Goal: Information Seeking & Learning: Check status

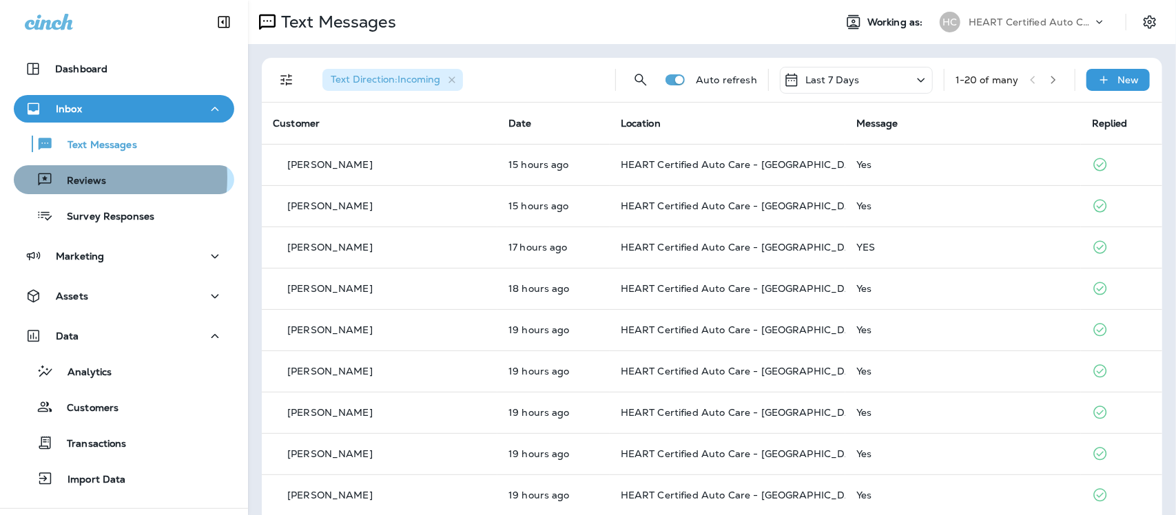
click at [67, 178] on p "Reviews" at bounding box center [79, 181] width 53 height 13
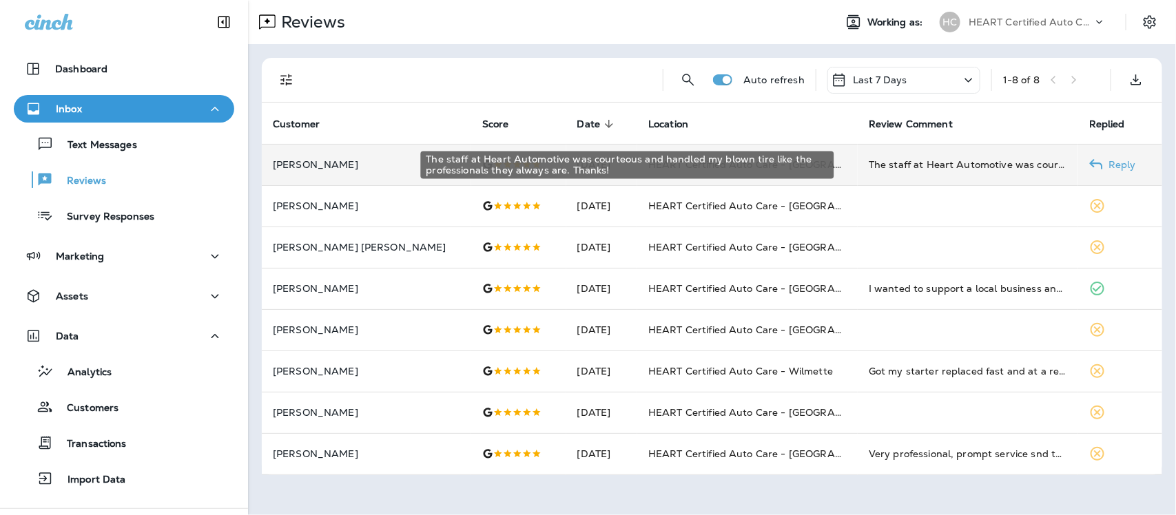
click at [882, 163] on div "The staff at Heart Automotive was courteous and handled my blown tire like the …" at bounding box center [968, 165] width 198 height 14
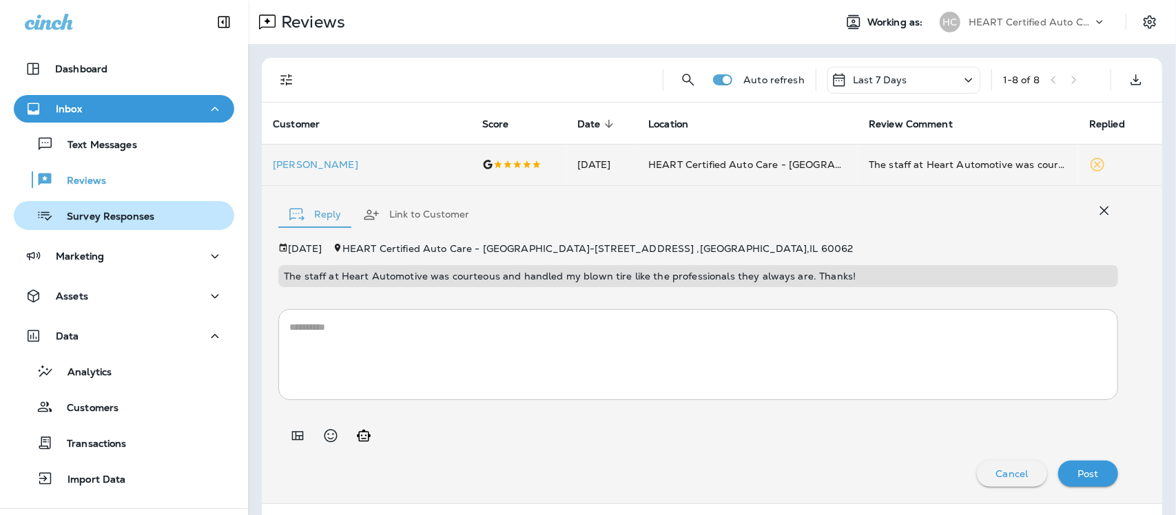
click at [161, 214] on div "Survey Responses" at bounding box center [123, 215] width 209 height 21
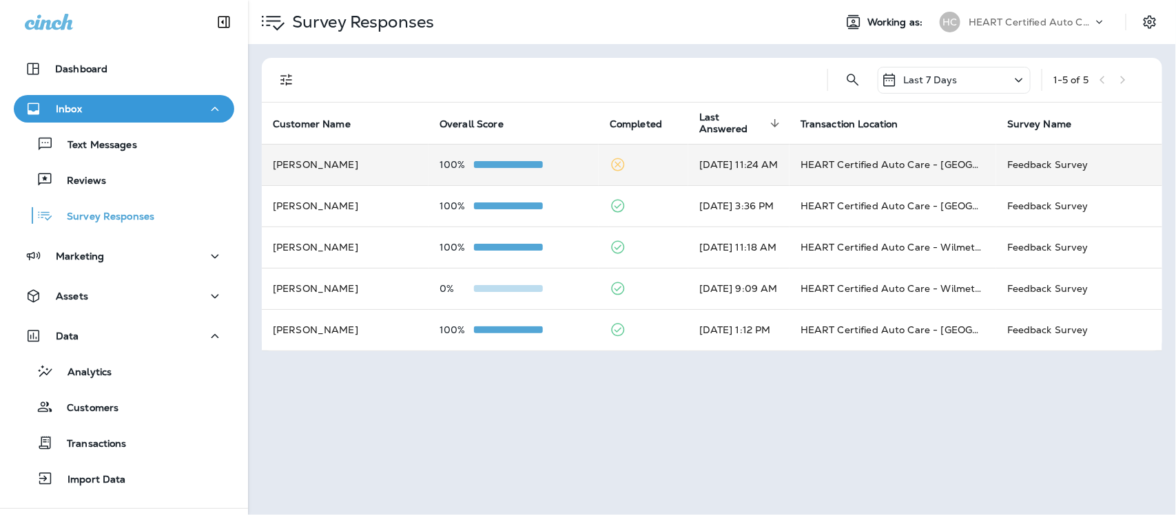
click at [726, 165] on td "[DATE] 11:24 AM" at bounding box center [738, 164] width 101 height 41
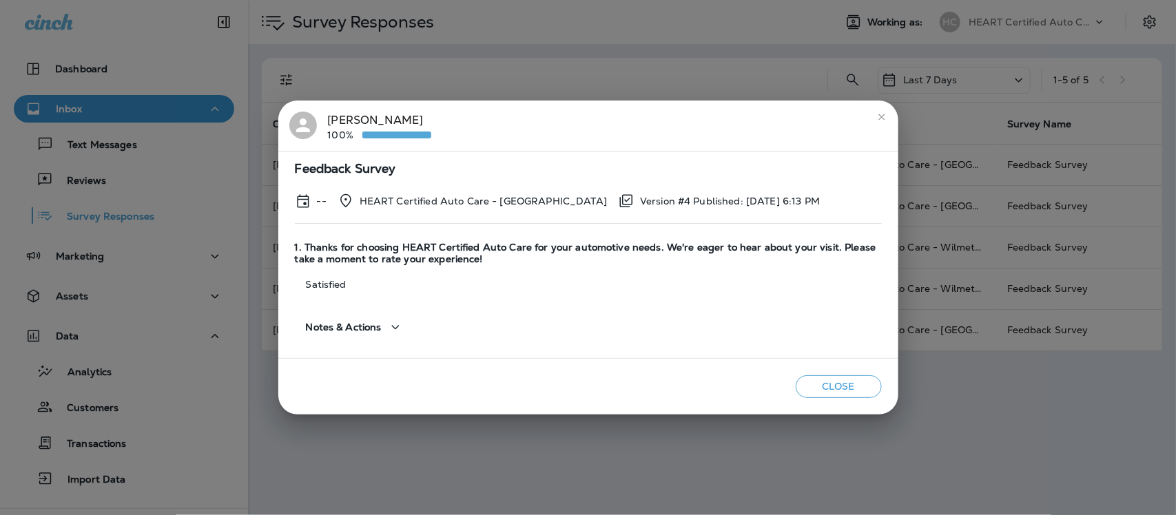
click at [876, 121] on icon "close" at bounding box center [881, 117] width 11 height 11
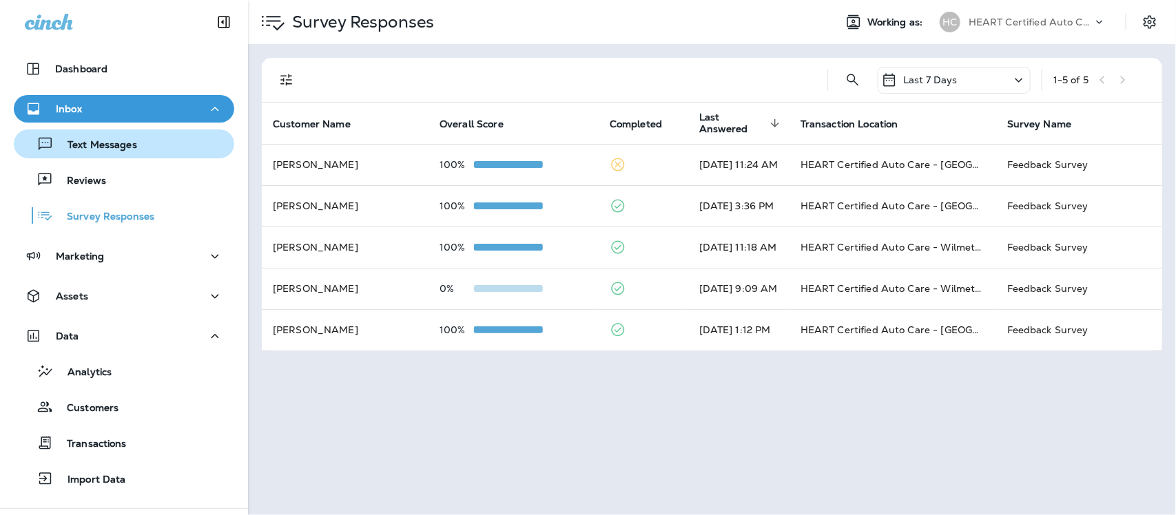
click at [145, 145] on div "Text Messages" at bounding box center [123, 144] width 209 height 21
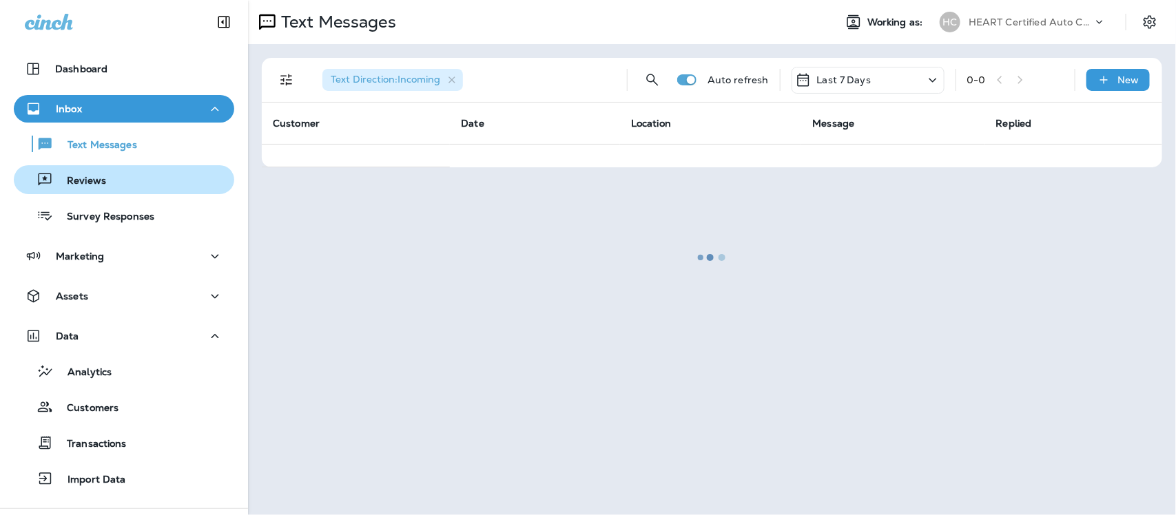
click at [118, 185] on div "Reviews" at bounding box center [123, 180] width 209 height 21
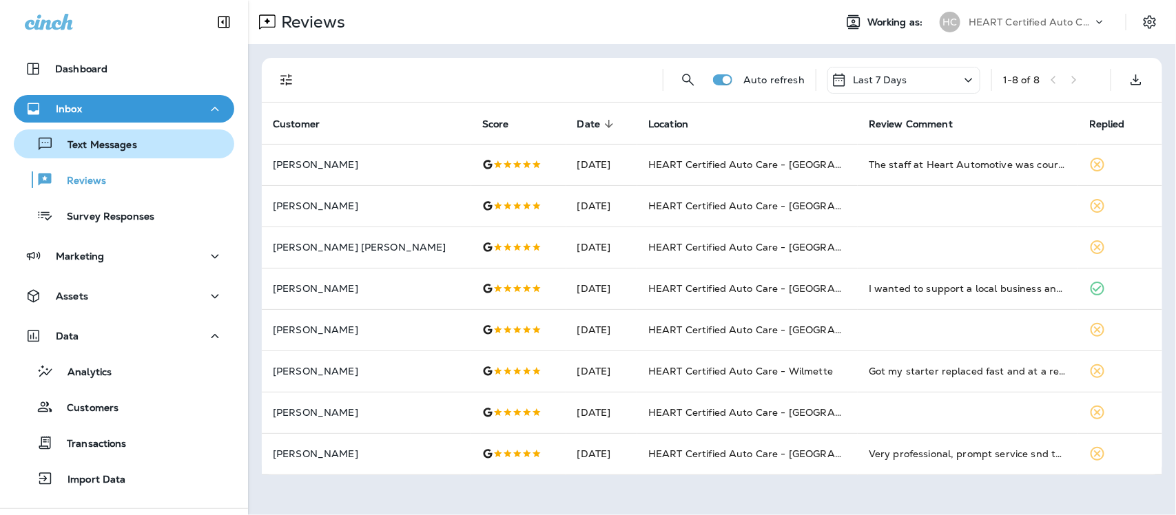
click at [116, 145] on p "Text Messages" at bounding box center [95, 145] width 83 height 13
